Goal: Task Accomplishment & Management: Use online tool/utility

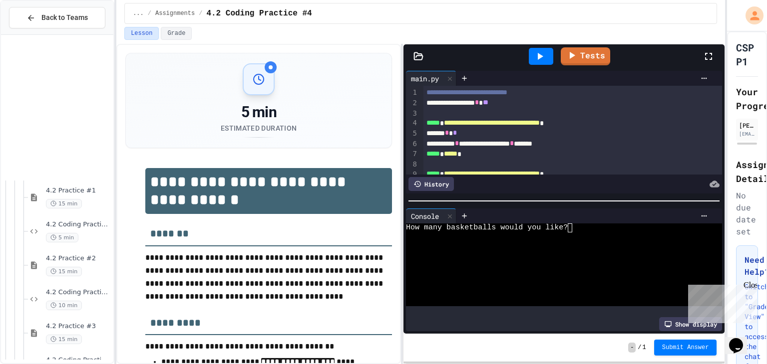
scroll to position [49, 0]
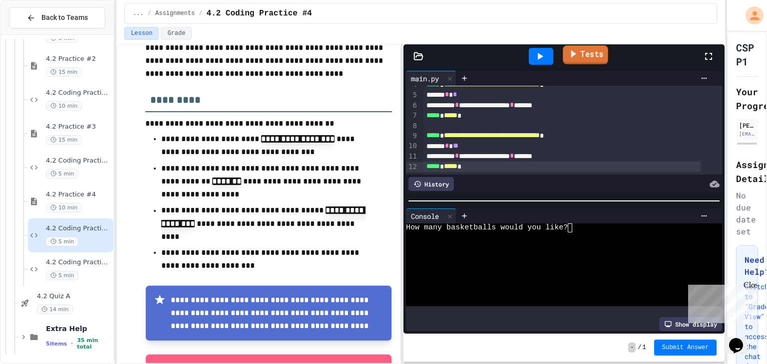
click at [587, 61] on link "Tests" at bounding box center [585, 54] width 45 height 19
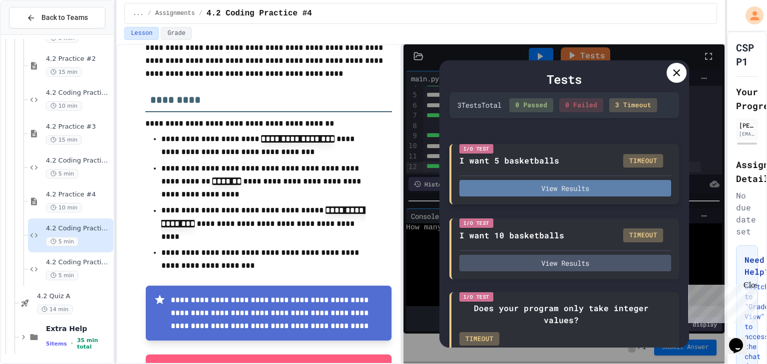
click at [547, 196] on button "View Results" at bounding box center [565, 188] width 212 height 16
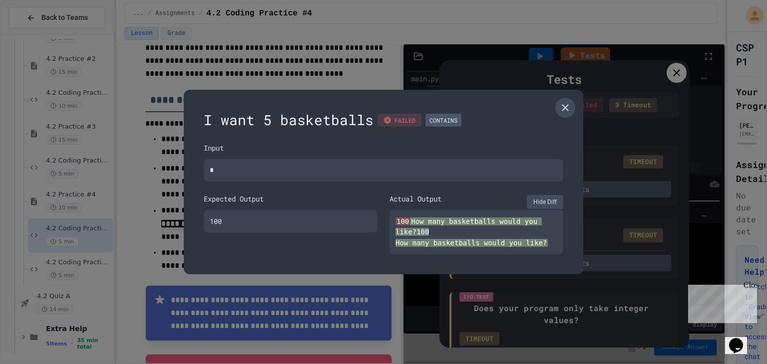
click at [569, 105] on icon at bounding box center [565, 108] width 12 height 12
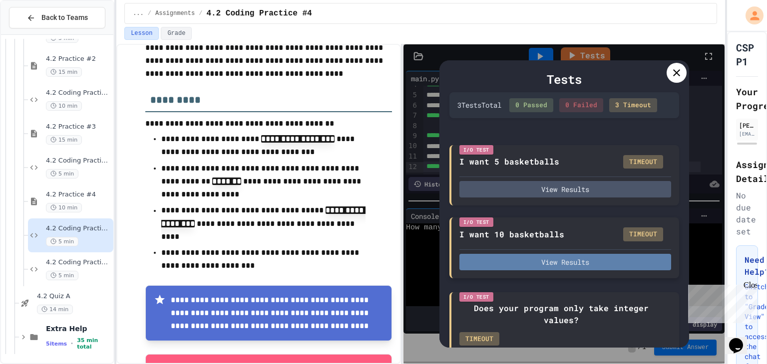
click at [567, 271] on button "View Results" at bounding box center [565, 262] width 212 height 16
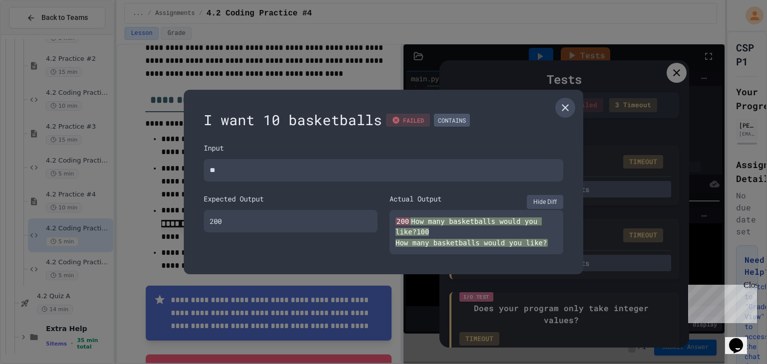
click at [561, 110] on icon at bounding box center [565, 108] width 12 height 12
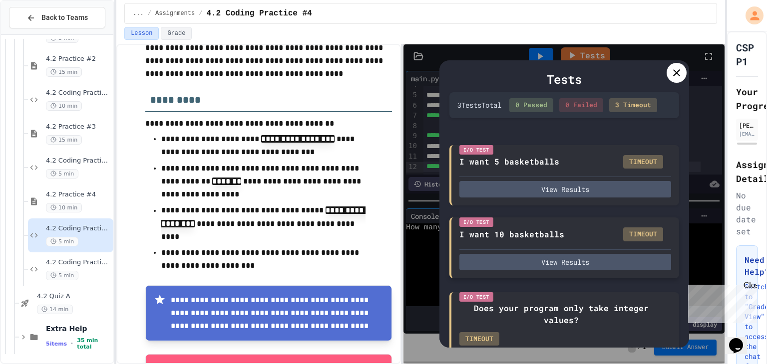
scroll to position [52, 0]
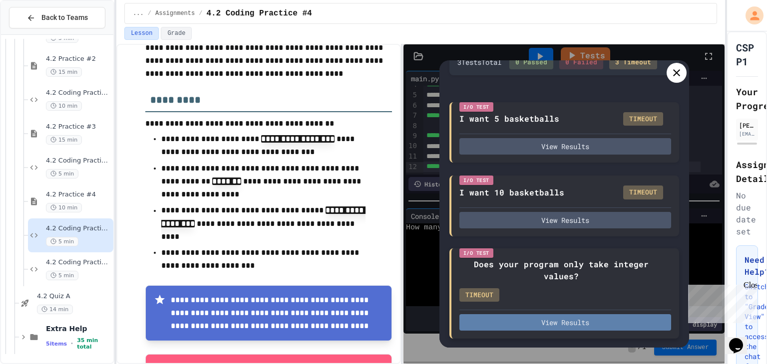
click at [545, 320] on button "View Results" at bounding box center [565, 322] width 212 height 16
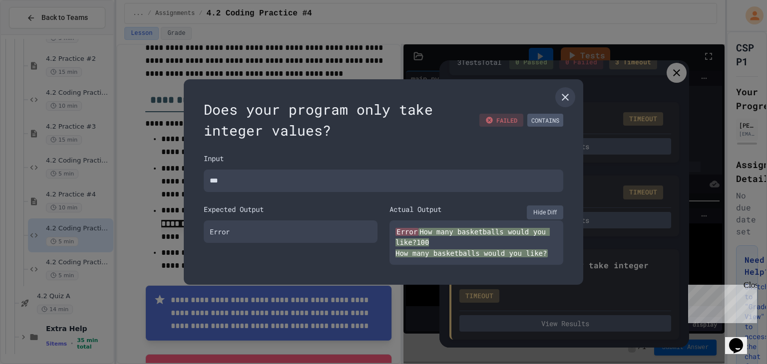
click at [524, 231] on span "How many basketballs would you like?100 How many basketballs would you like?" at bounding box center [472, 242] width 154 height 29
drag, startPoint x: 524, startPoint y: 231, endPoint x: 545, endPoint y: 212, distance: 28.6
click at [545, 212] on div "Actual Output Hide Diff Error How many basketballs would you like?100 How many …" at bounding box center [476, 234] width 174 height 61
click at [545, 212] on button "Hide Diff" at bounding box center [545, 213] width 36 height 14
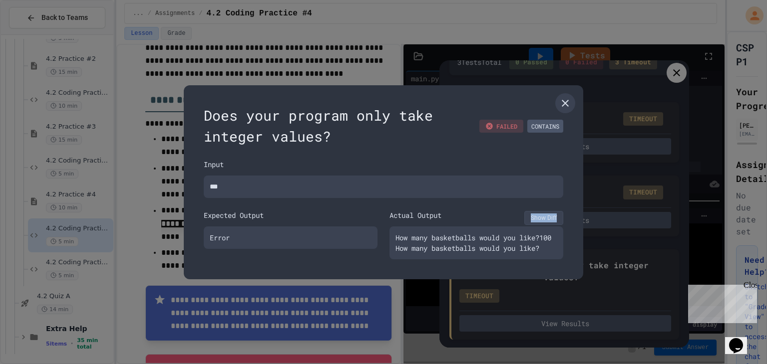
click at [545, 212] on button "Show Diff" at bounding box center [543, 218] width 39 height 14
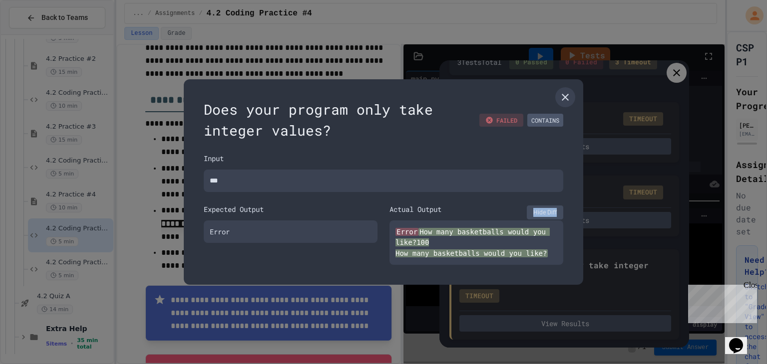
click at [545, 212] on button "Hide Diff" at bounding box center [545, 213] width 36 height 14
type textarea "*"
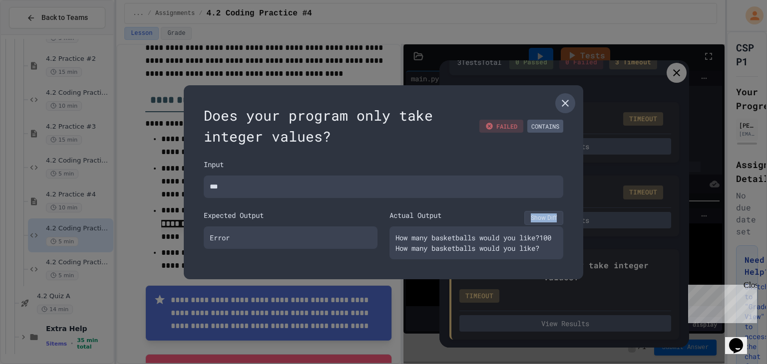
click at [567, 98] on icon at bounding box center [565, 103] width 12 height 12
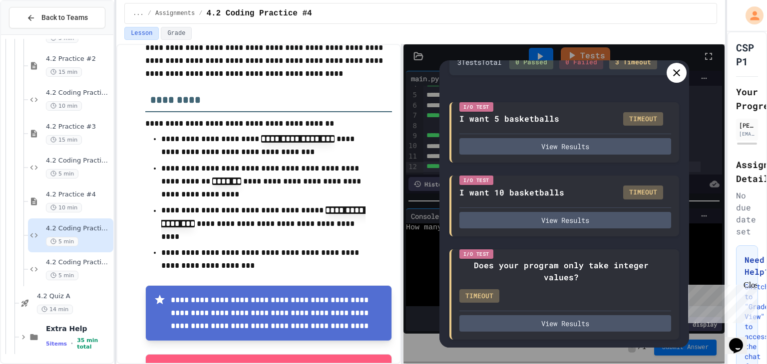
click at [677, 72] on icon at bounding box center [676, 72] width 7 height 7
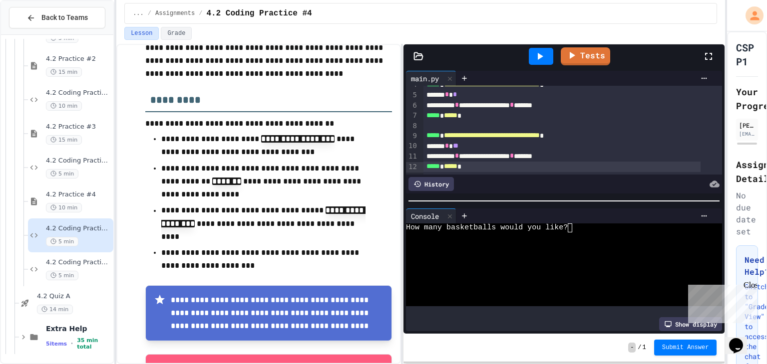
scroll to position [49, 0]
click at [675, 344] on span "Submit Answer" at bounding box center [685, 347] width 47 height 8
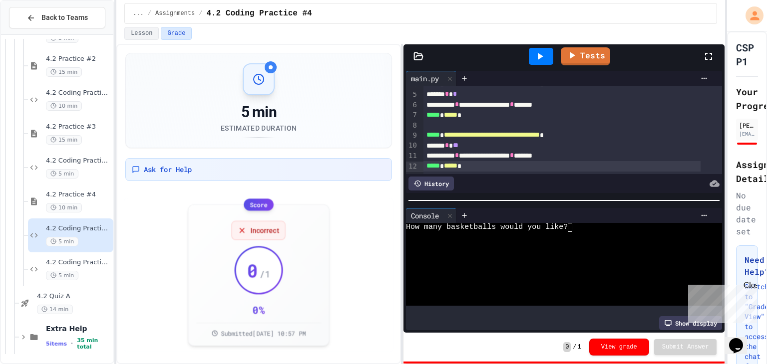
scroll to position [2, 0]
click at [70, 274] on span "5 min" at bounding box center [62, 275] width 32 height 9
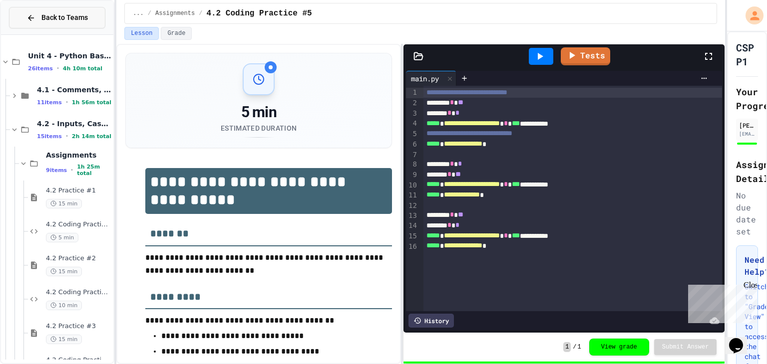
click at [63, 20] on span "Back to Teams" at bounding box center [64, 17] width 46 height 10
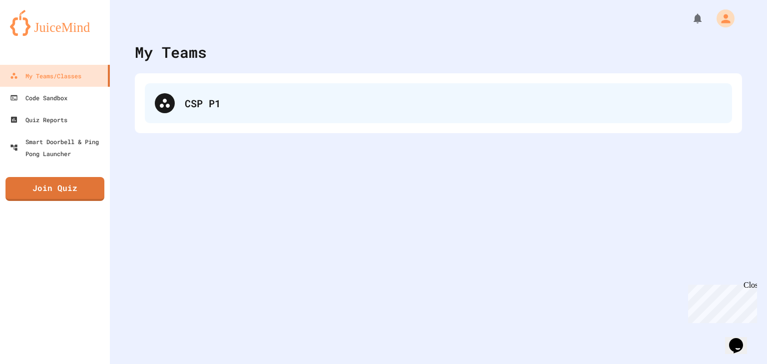
click at [186, 107] on div "CSP P1" at bounding box center [453, 103] width 537 height 15
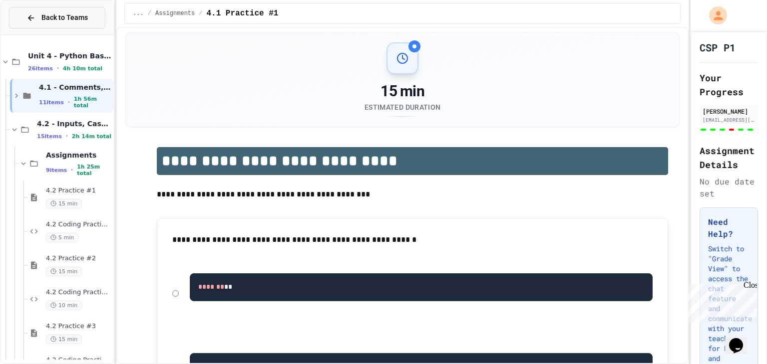
click at [64, 20] on span "Back to Teams" at bounding box center [64, 17] width 46 height 10
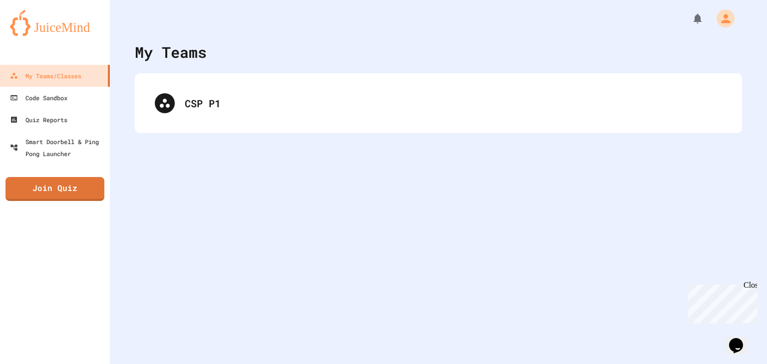
click at [177, 144] on div "My Teams CSP P1" at bounding box center [438, 182] width 657 height 364
